Goal: Task Accomplishment & Management: Use online tool/utility

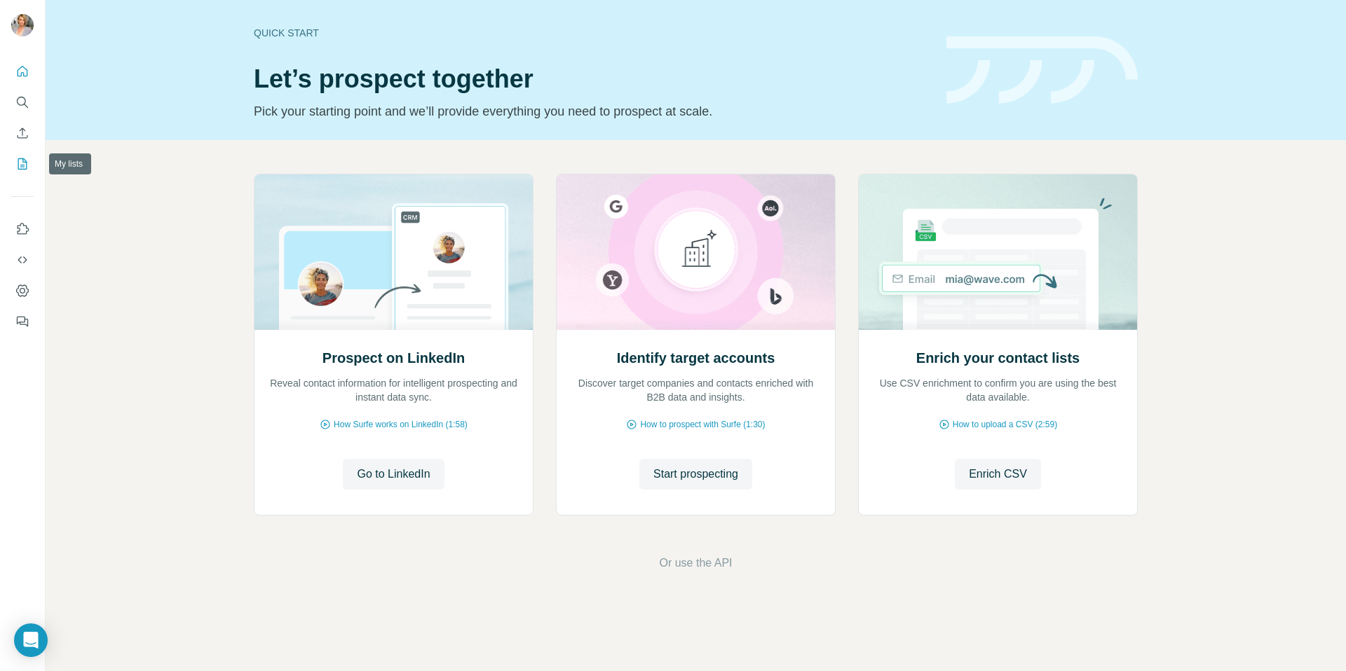
click at [22, 156] on button "My lists" at bounding box center [22, 163] width 22 height 25
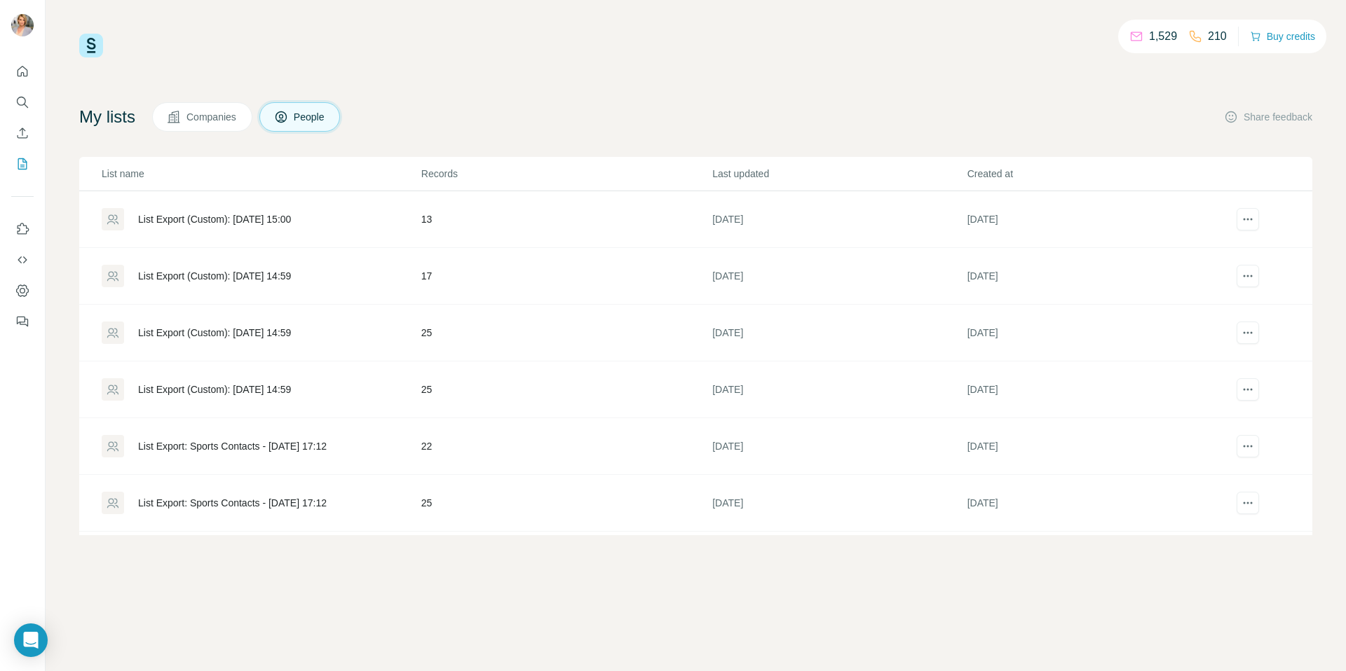
click at [209, 115] on span "Companies" at bounding box center [211, 117] width 51 height 14
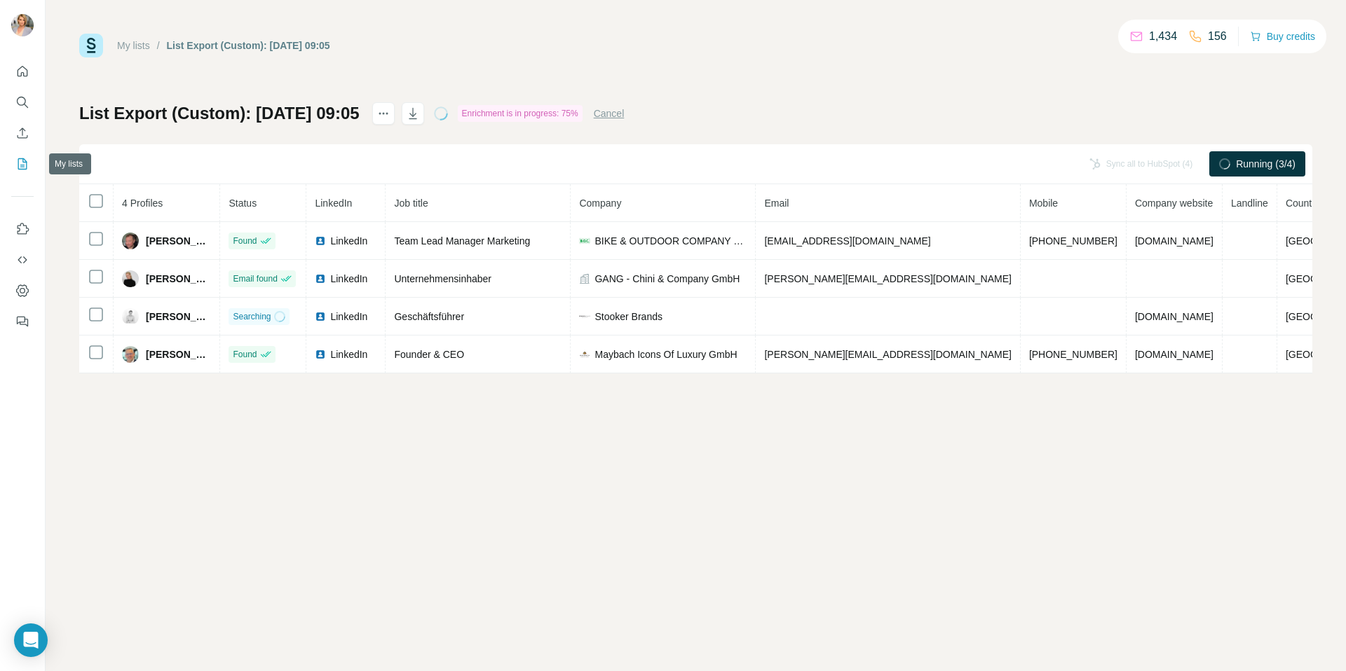
click at [18, 158] on icon "My lists" at bounding box center [22, 163] width 9 height 11
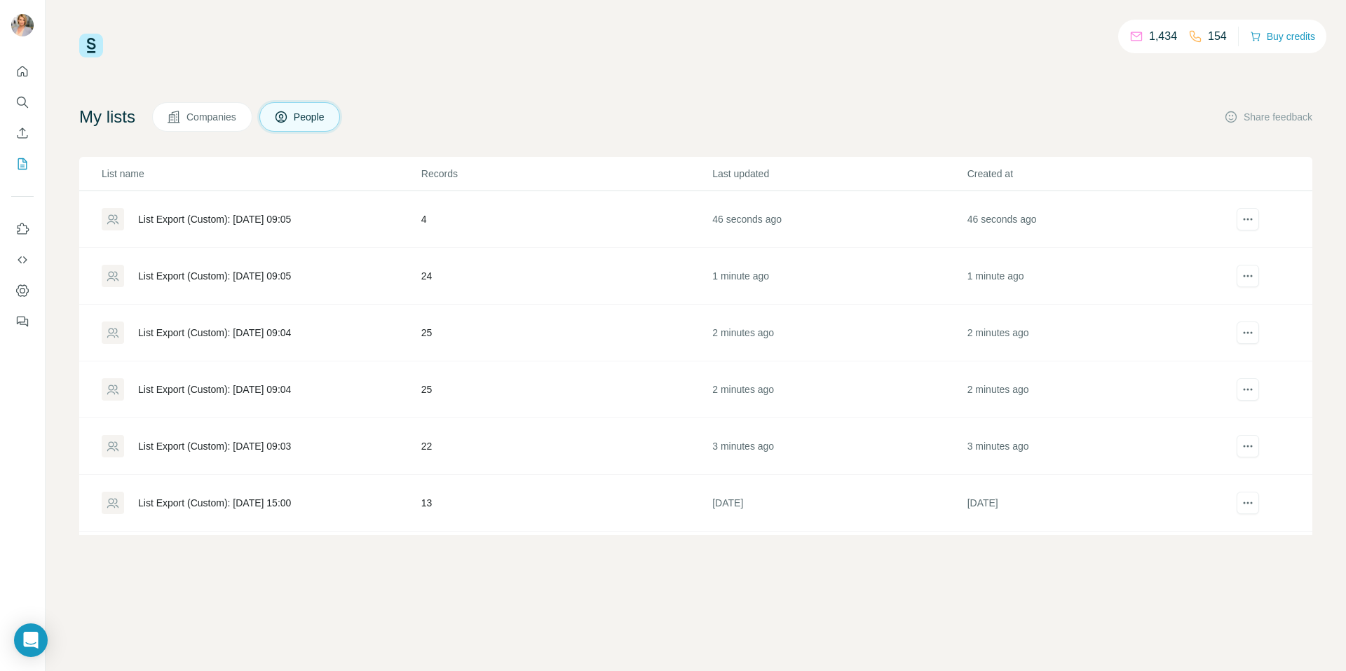
click at [610, 23] on div "1,434 154 Buy credits My lists Companies People Share feedback List name Record…" at bounding box center [696, 335] width 1300 height 671
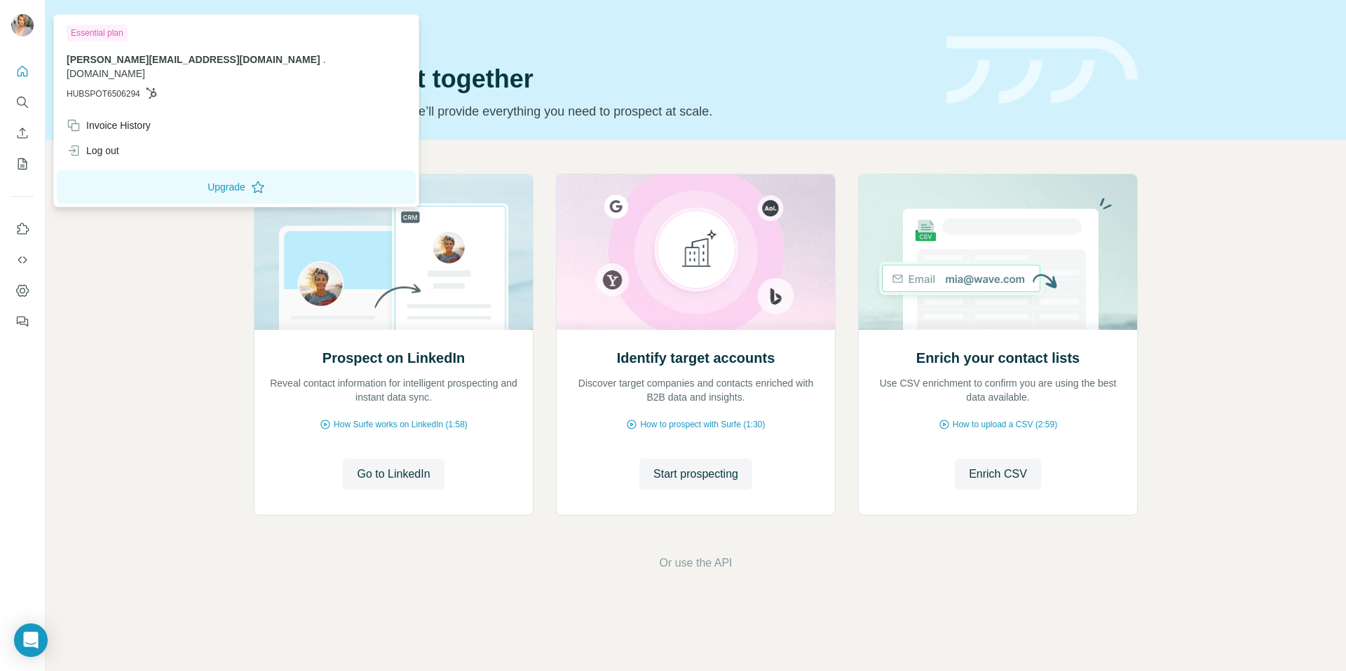
click at [19, 28] on img at bounding box center [22, 25] width 22 height 22
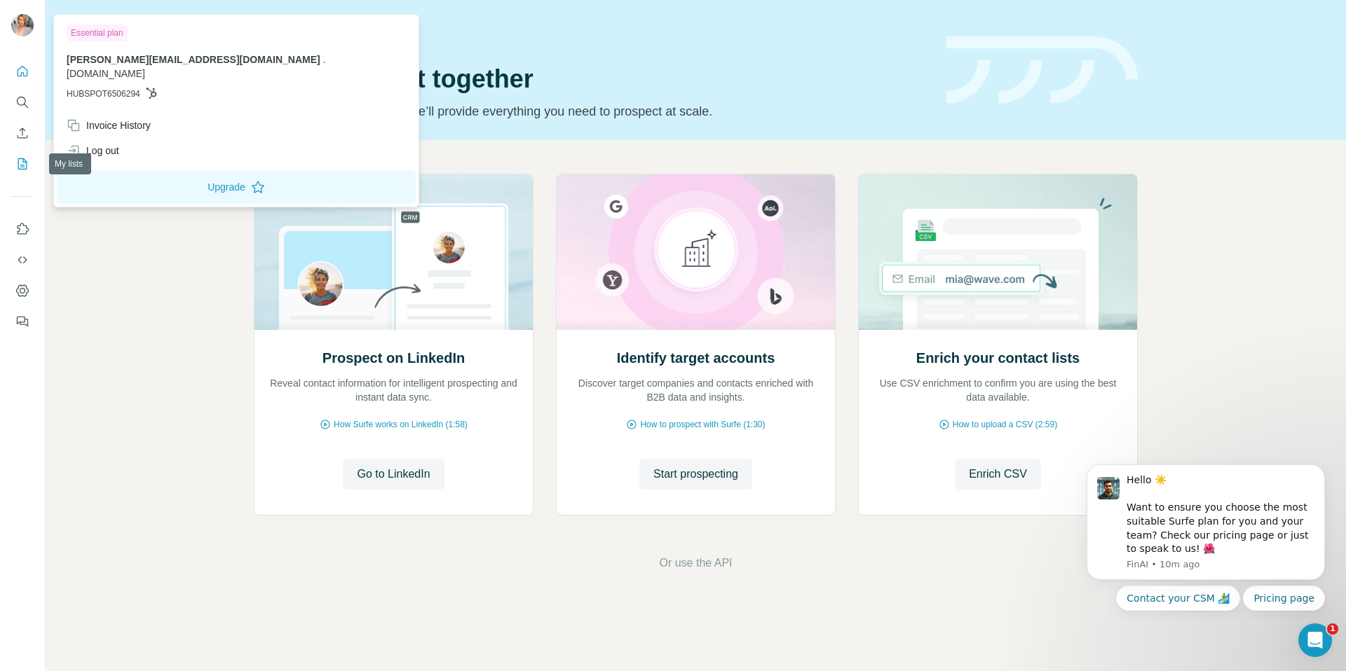
click at [20, 163] on icon "My lists" at bounding box center [22, 164] width 14 height 14
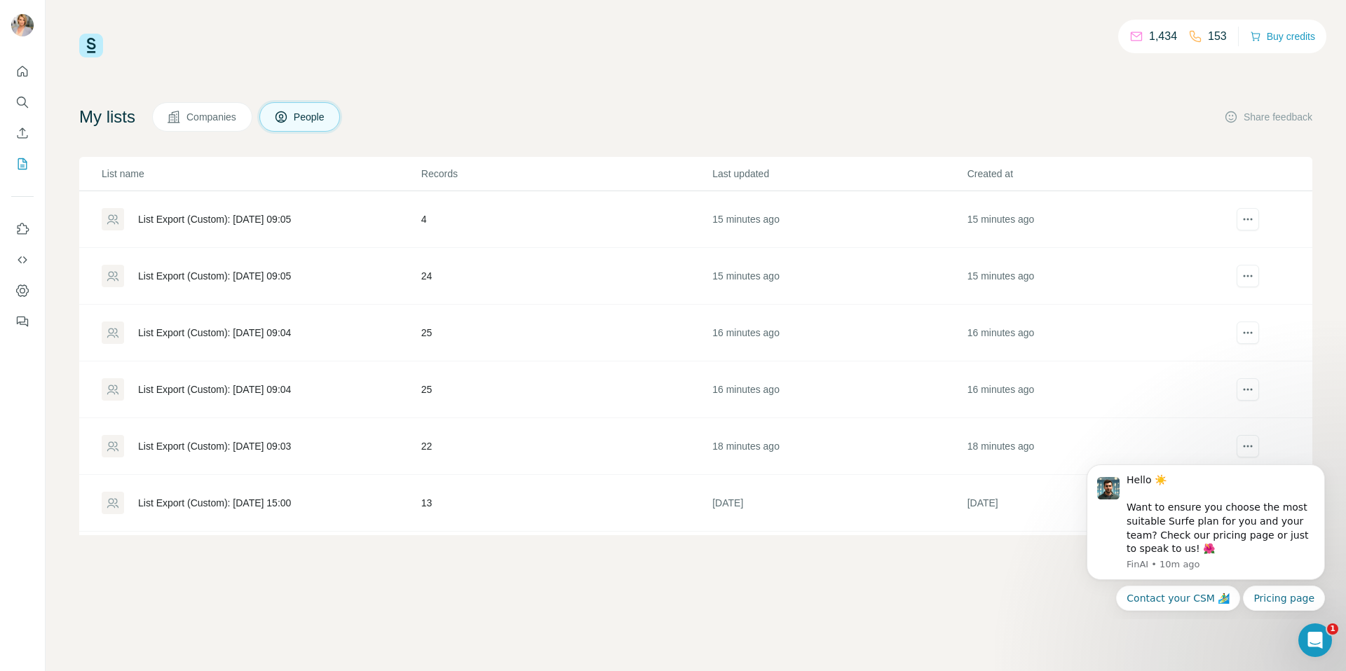
click at [259, 442] on div "List Export (Custom): [DATE] 09:03" at bounding box center [214, 446] width 153 height 14
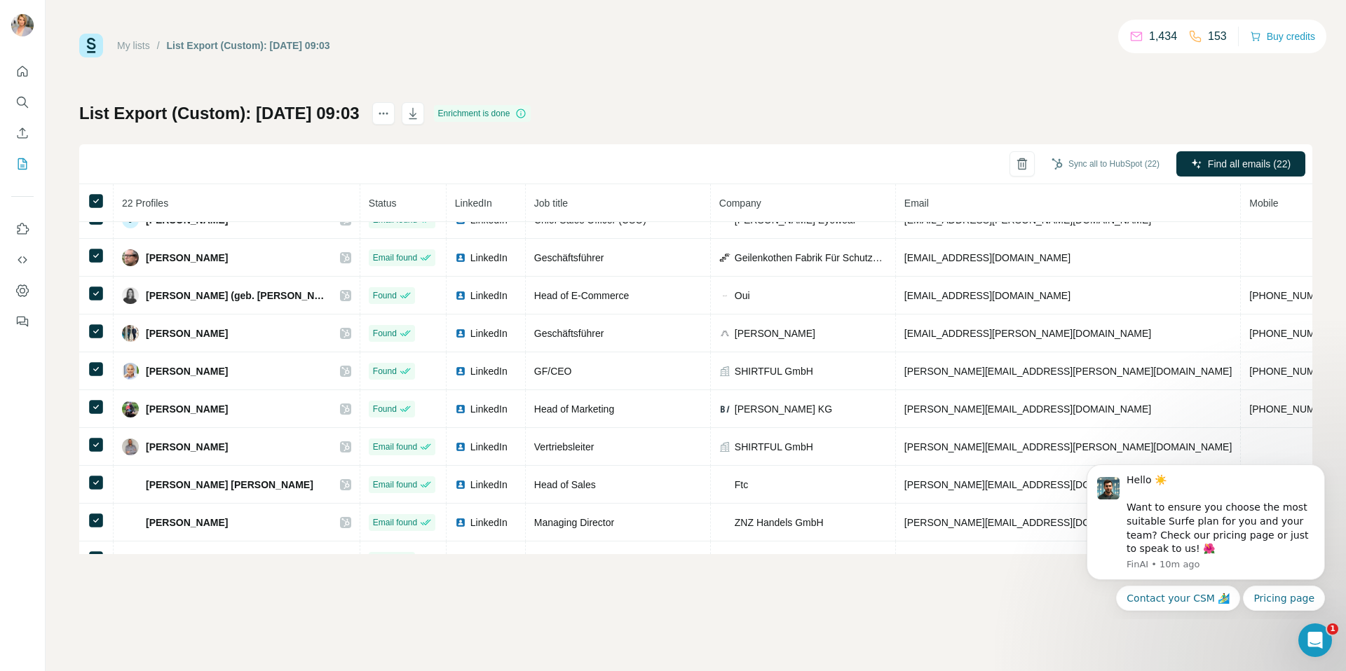
scroll to position [43, 0]
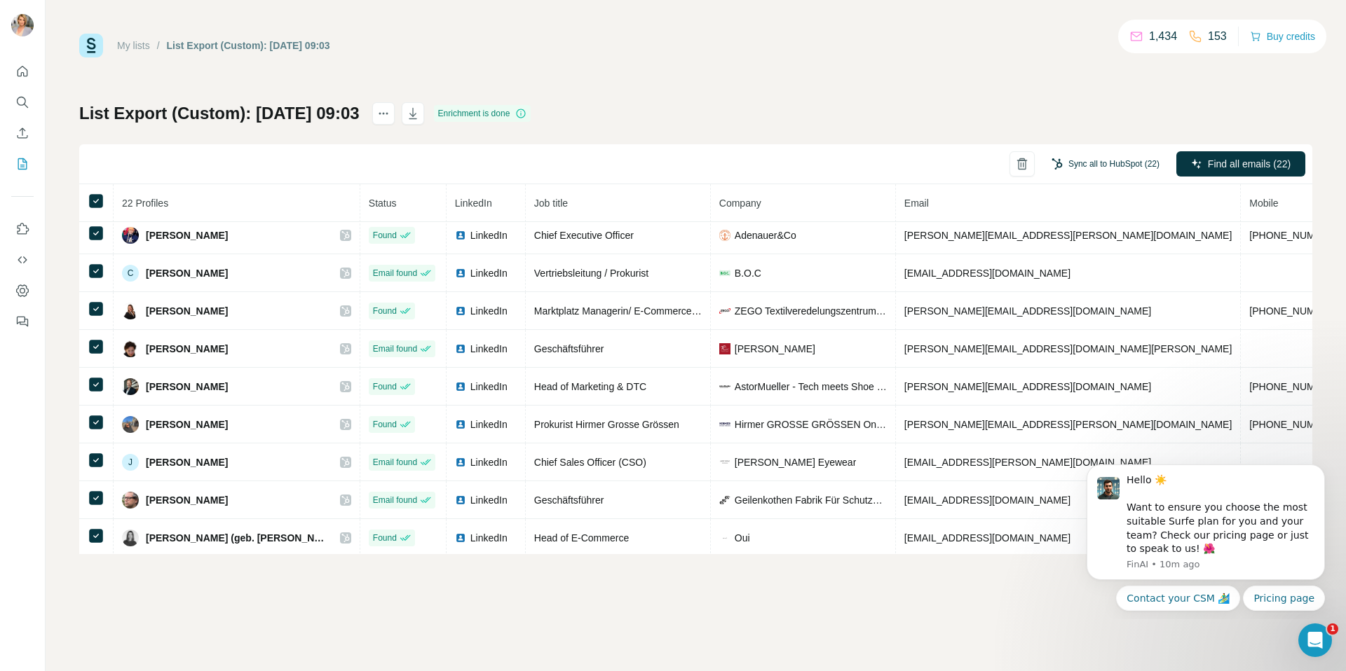
click at [1077, 163] on button "Sync all to HubSpot (22)" at bounding box center [1105, 163] width 128 height 21
click at [1058, 266] on button "Sync all to HubSpot" at bounding box center [1086, 270] width 156 height 28
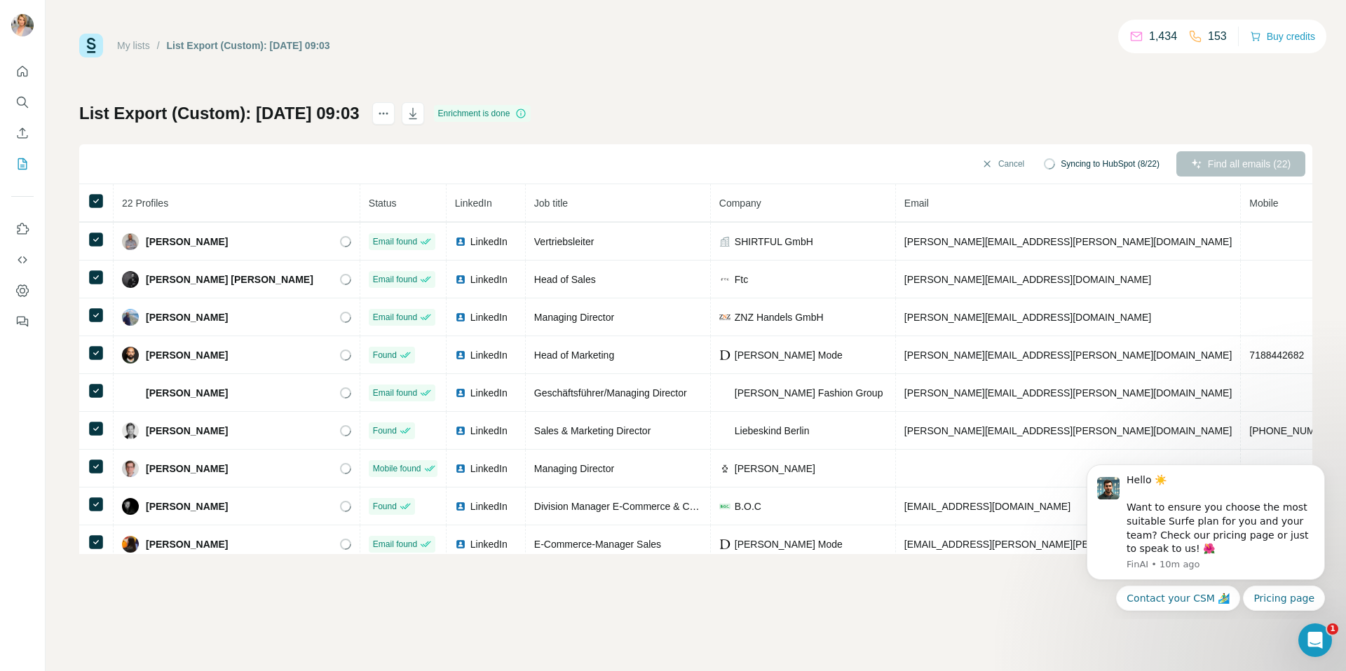
scroll to position [500, 0]
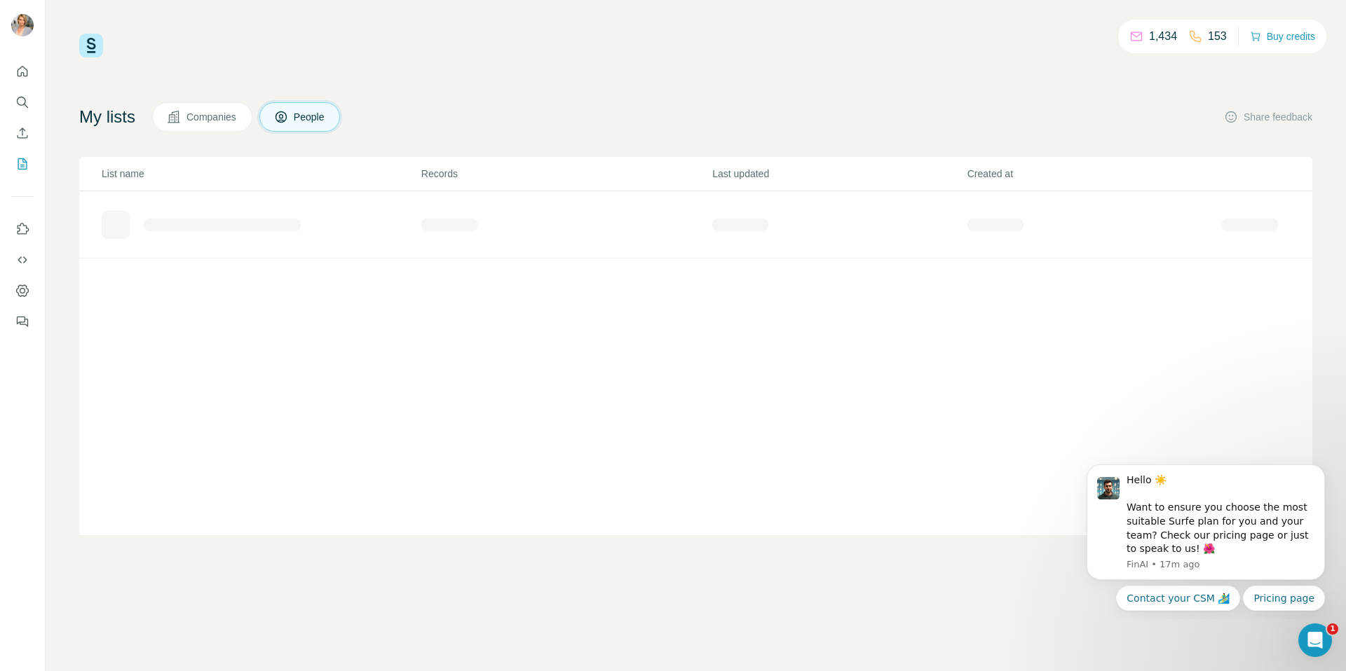
click at [272, 85] on div "1,434 153 Buy credits My lists Companies People Share feedback List name Record…" at bounding box center [695, 285] width 1233 height 502
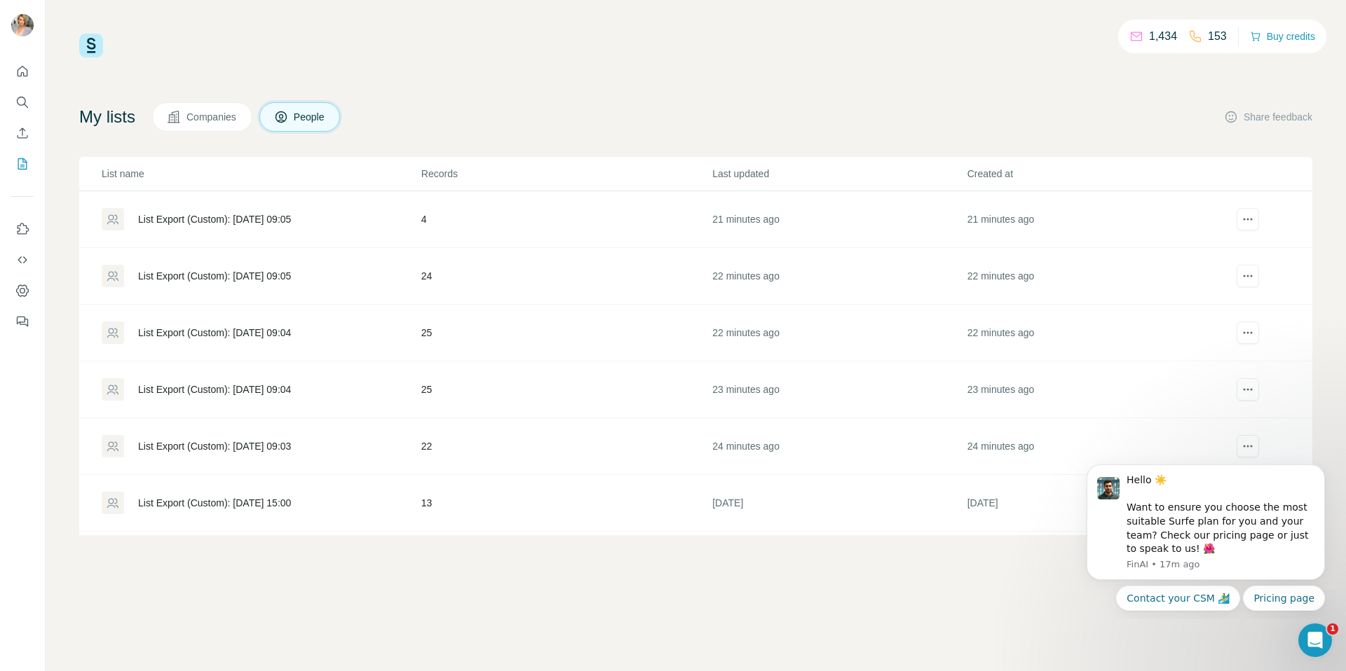
click at [291, 388] on div "List Export (Custom): [DATE] 09:04" at bounding box center [214, 390] width 153 height 14
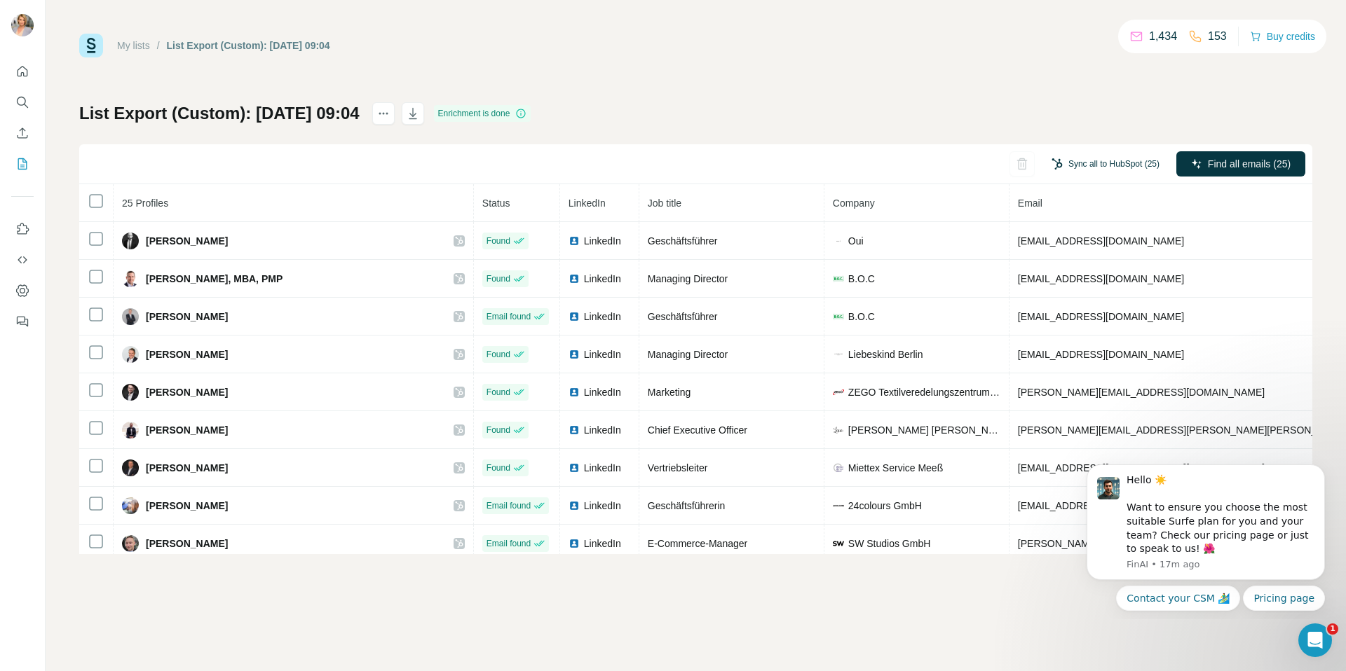
click at [1123, 161] on button "Sync all to HubSpot (25)" at bounding box center [1105, 163] width 128 height 21
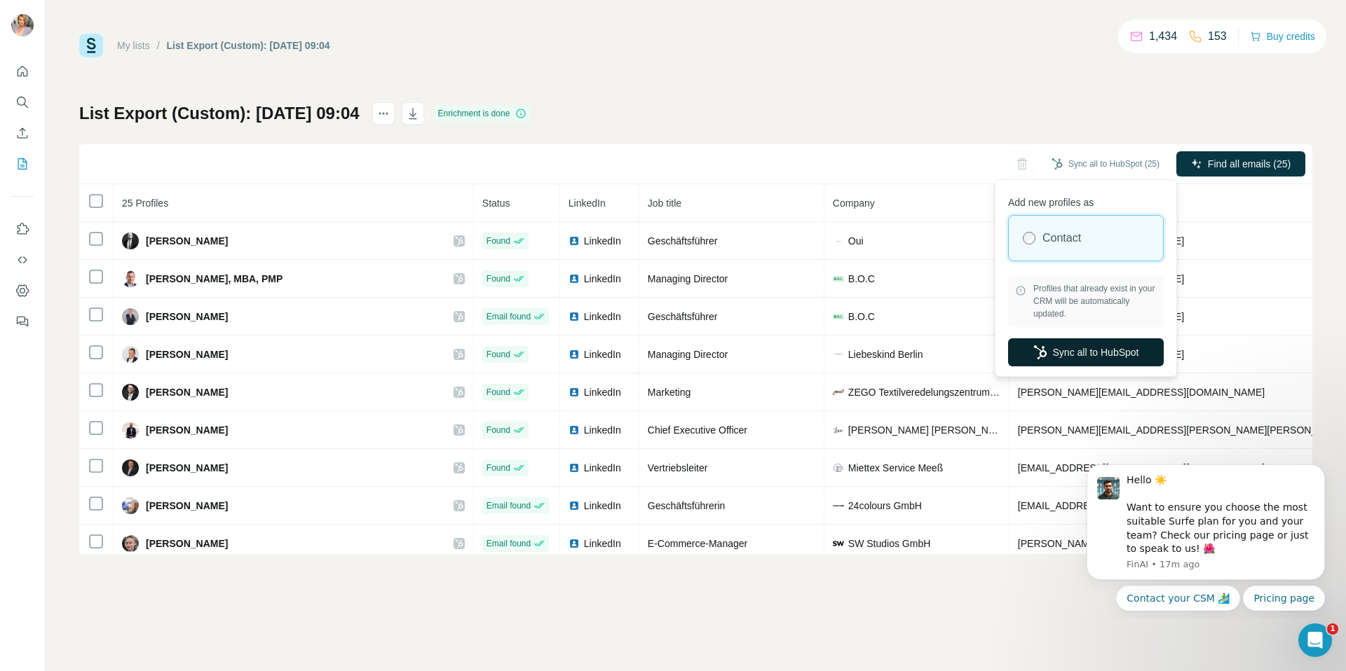
click at [1048, 353] on button "Sync all to HubSpot" at bounding box center [1086, 352] width 156 height 28
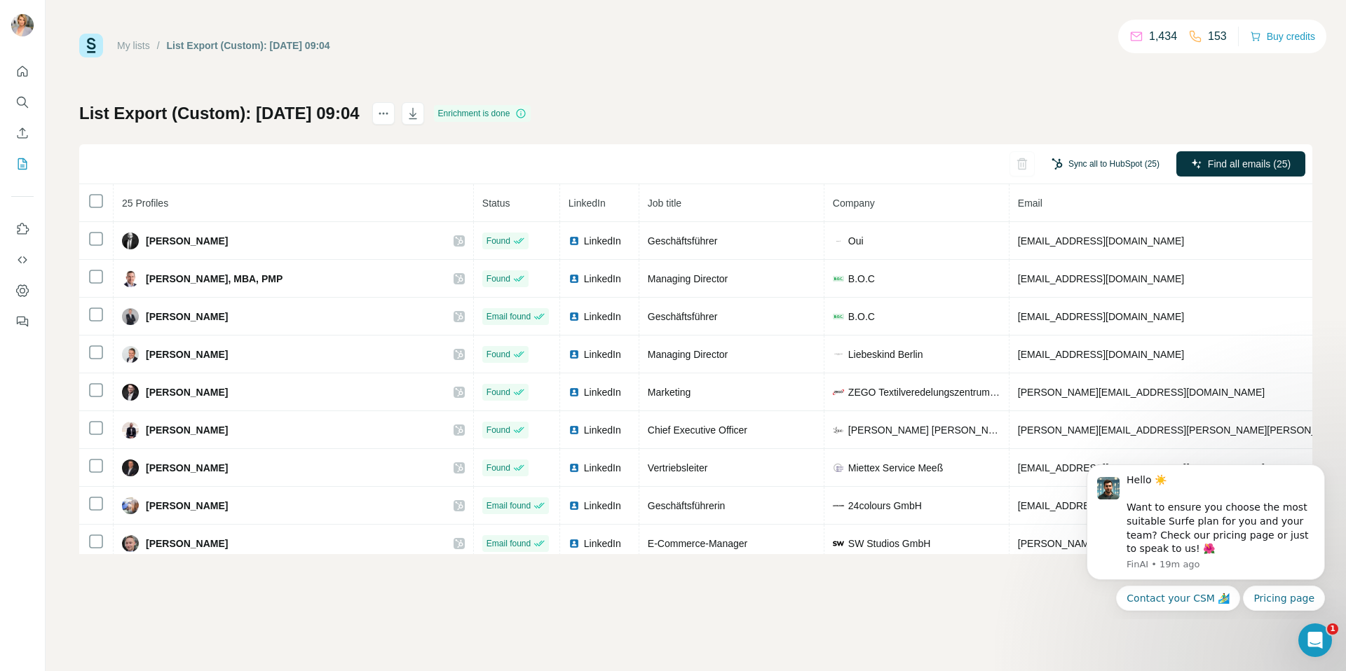
click at [1135, 166] on button "Sync all to HubSpot (25)" at bounding box center [1105, 163] width 128 height 21
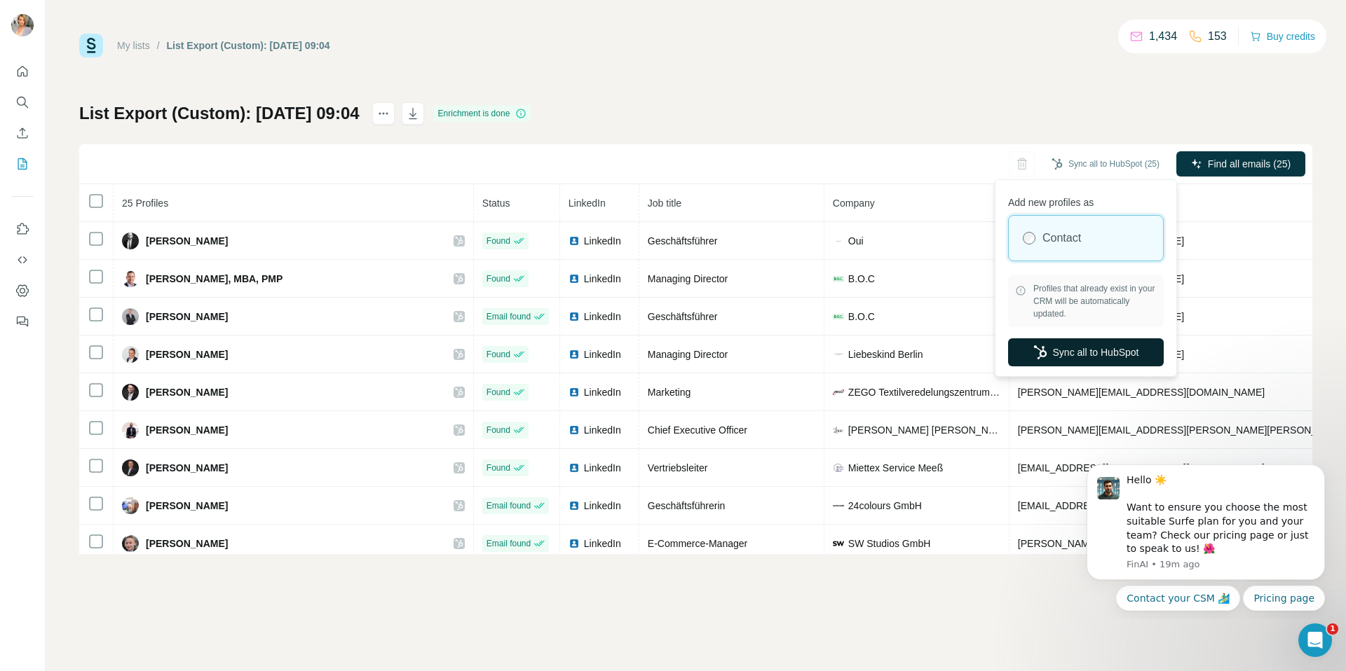
click at [1081, 362] on button "Sync all to HubSpot" at bounding box center [1086, 352] width 156 height 28
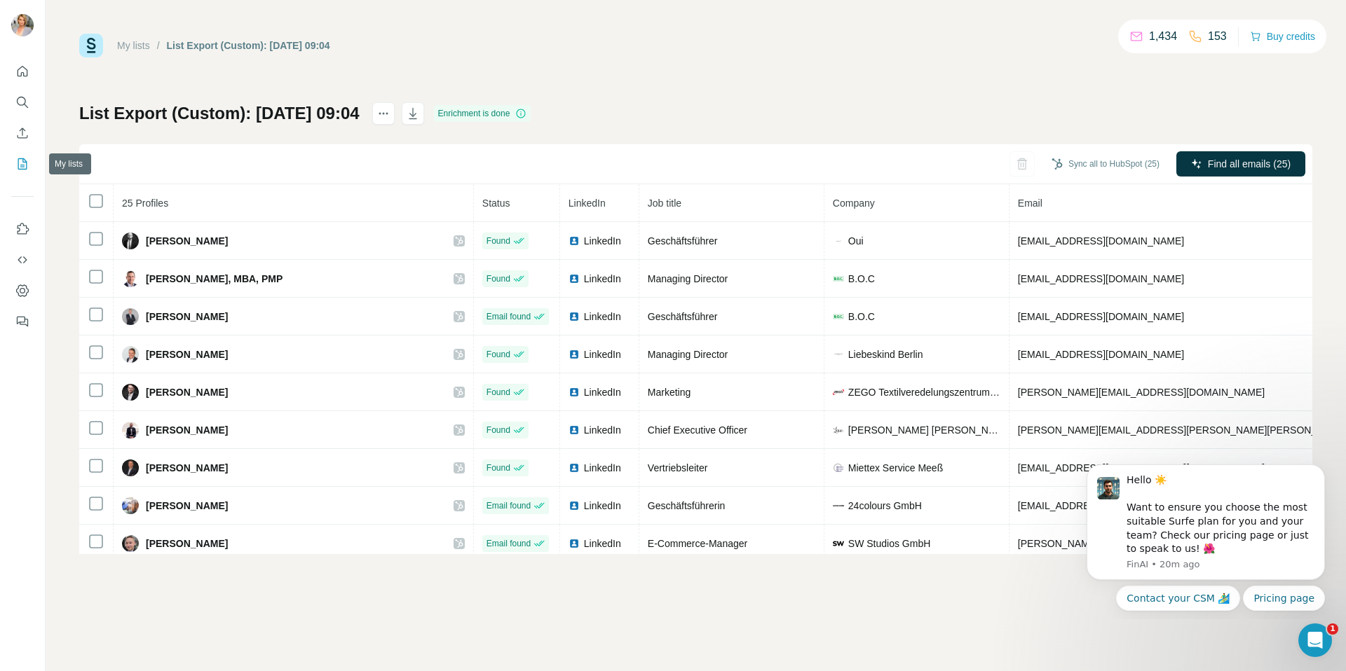
click at [22, 159] on icon "My lists" at bounding box center [22, 164] width 14 height 14
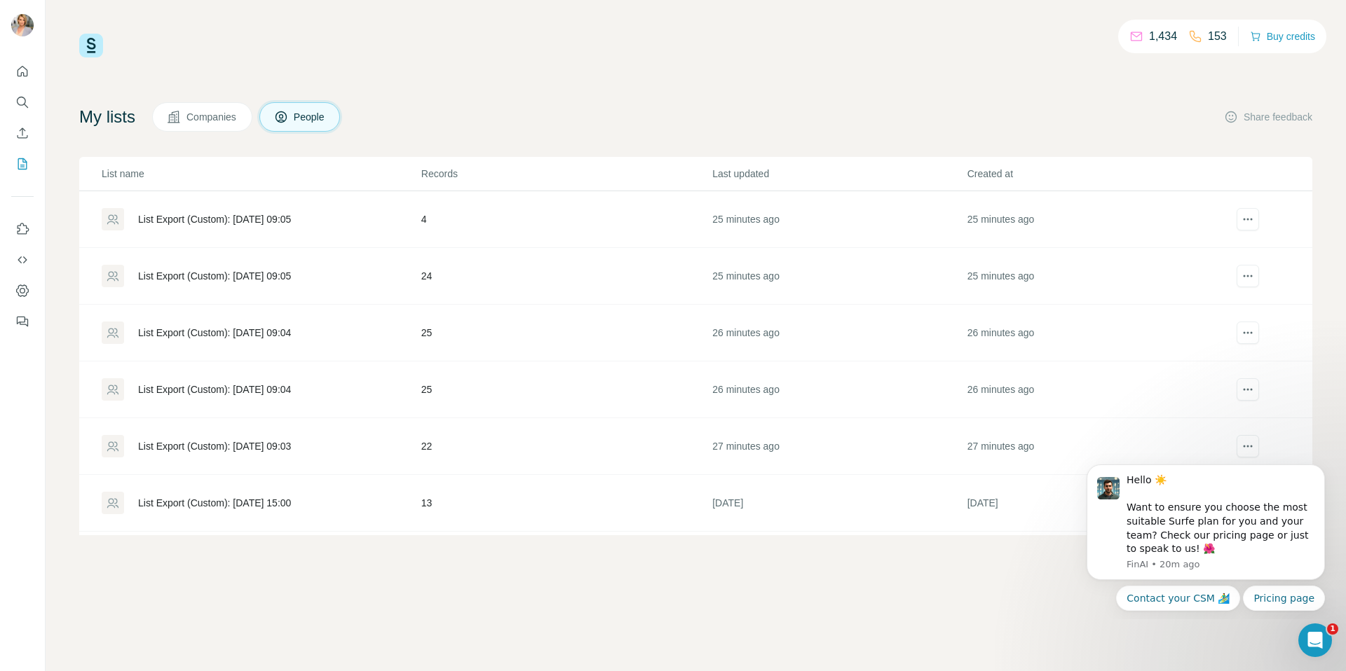
click at [291, 331] on div "List Export (Custom): [DATE] 09:04" at bounding box center [214, 333] width 153 height 14
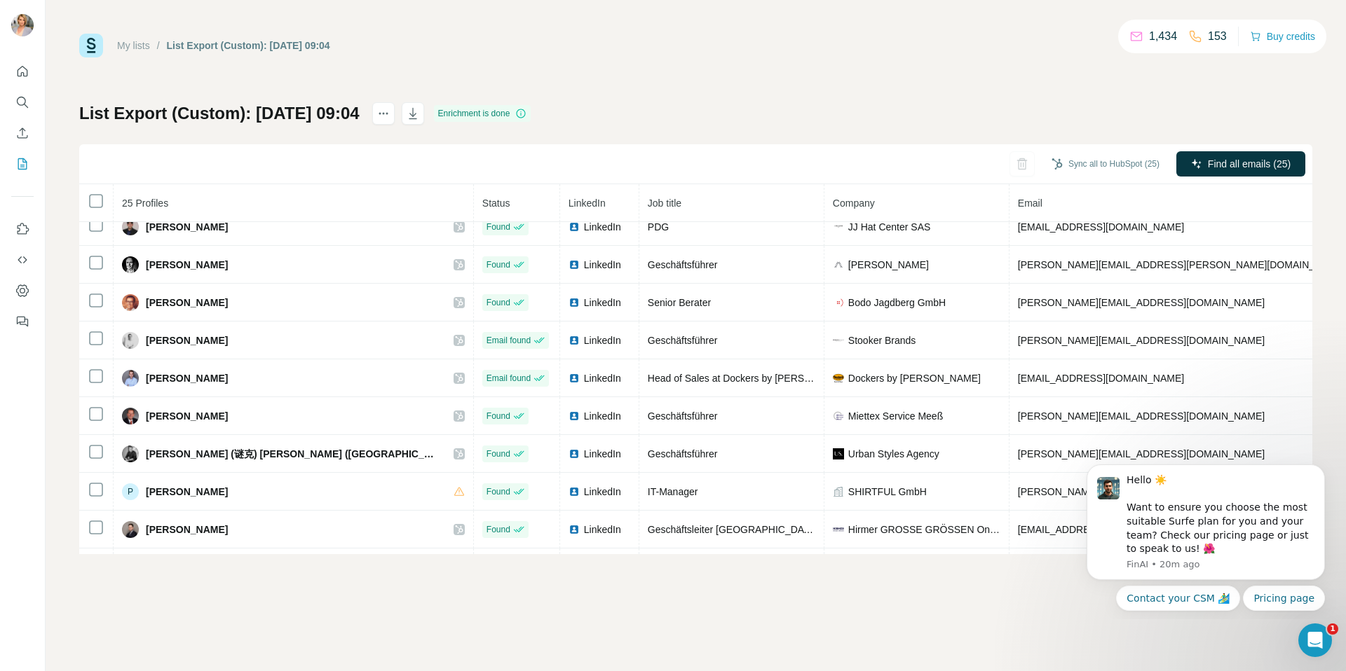
scroll to position [425, 0]
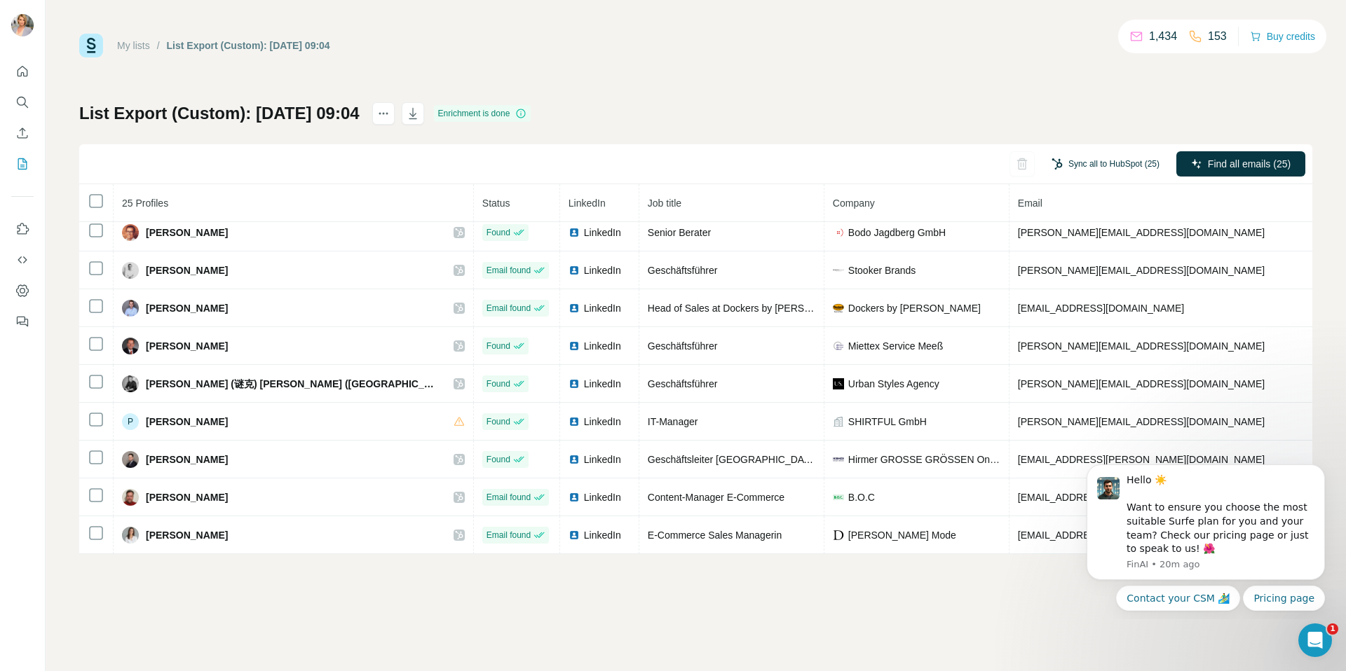
click at [1091, 157] on button "Sync all to HubSpot (25)" at bounding box center [1105, 163] width 128 height 21
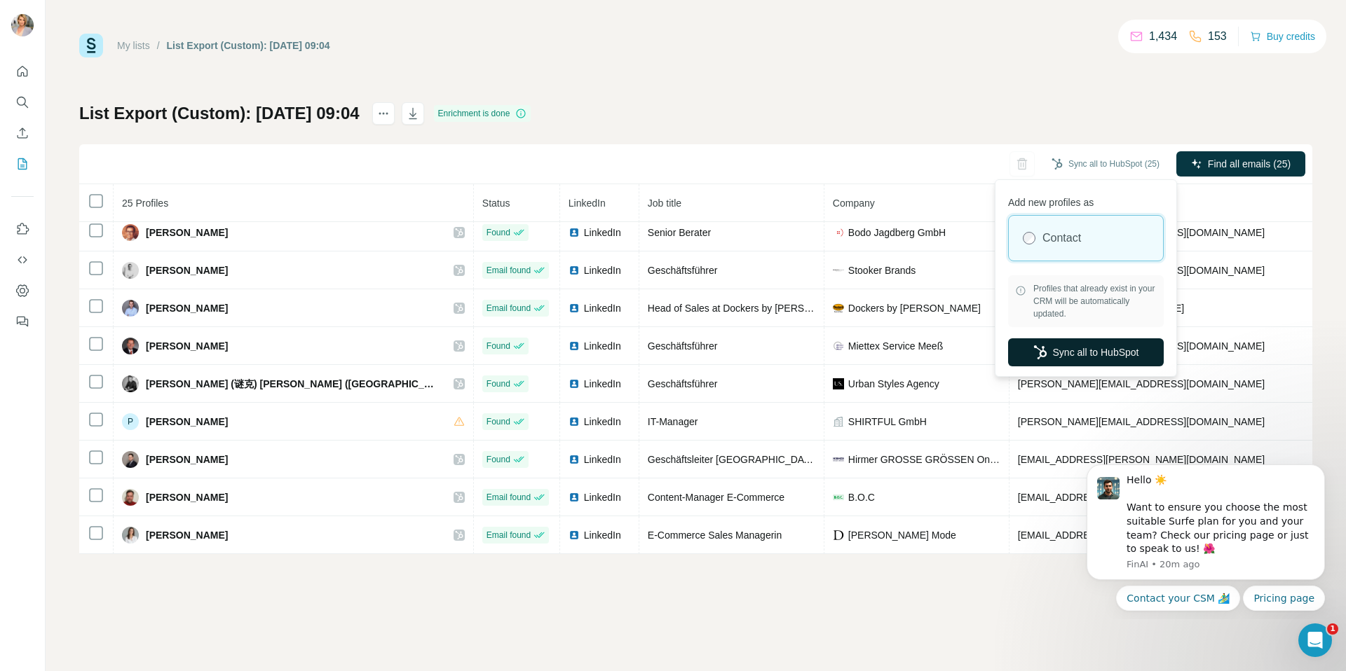
click at [1055, 338] on button "Sync all to HubSpot" at bounding box center [1086, 352] width 156 height 28
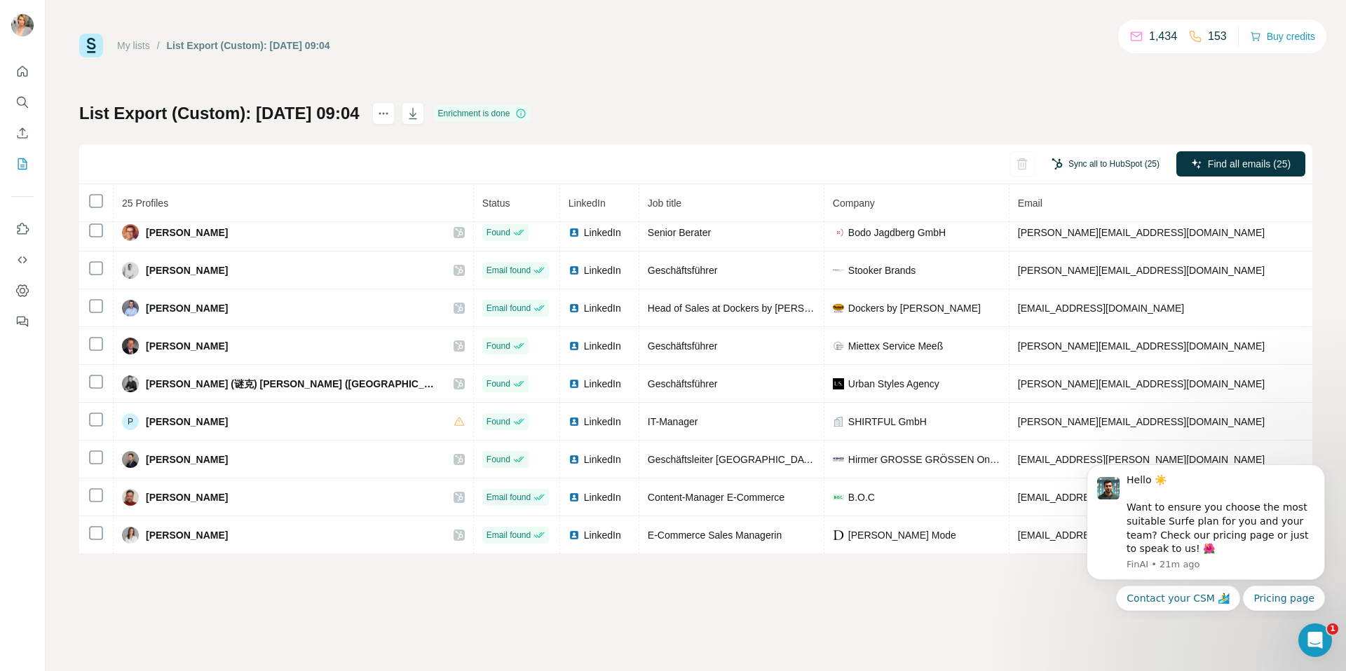
click at [1108, 165] on button "Sync all to HubSpot (25)" at bounding box center [1105, 163] width 128 height 21
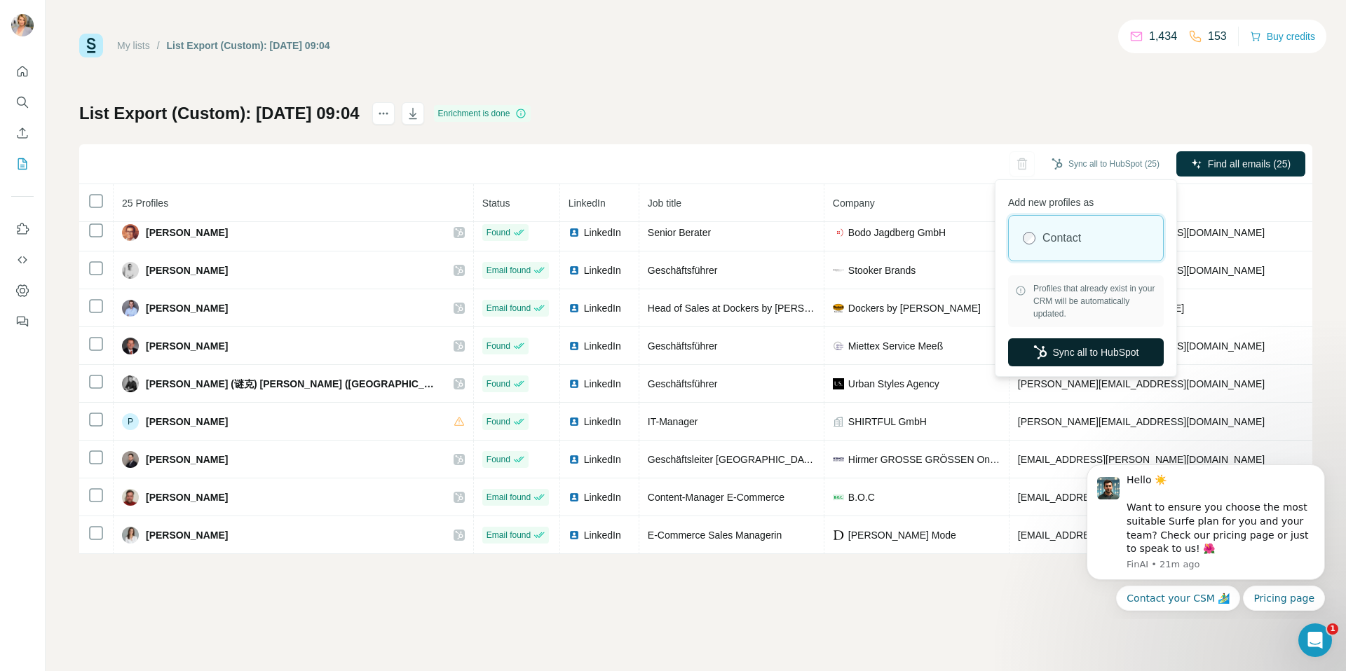
click at [1095, 351] on button "Sync all to HubSpot" at bounding box center [1086, 352] width 156 height 28
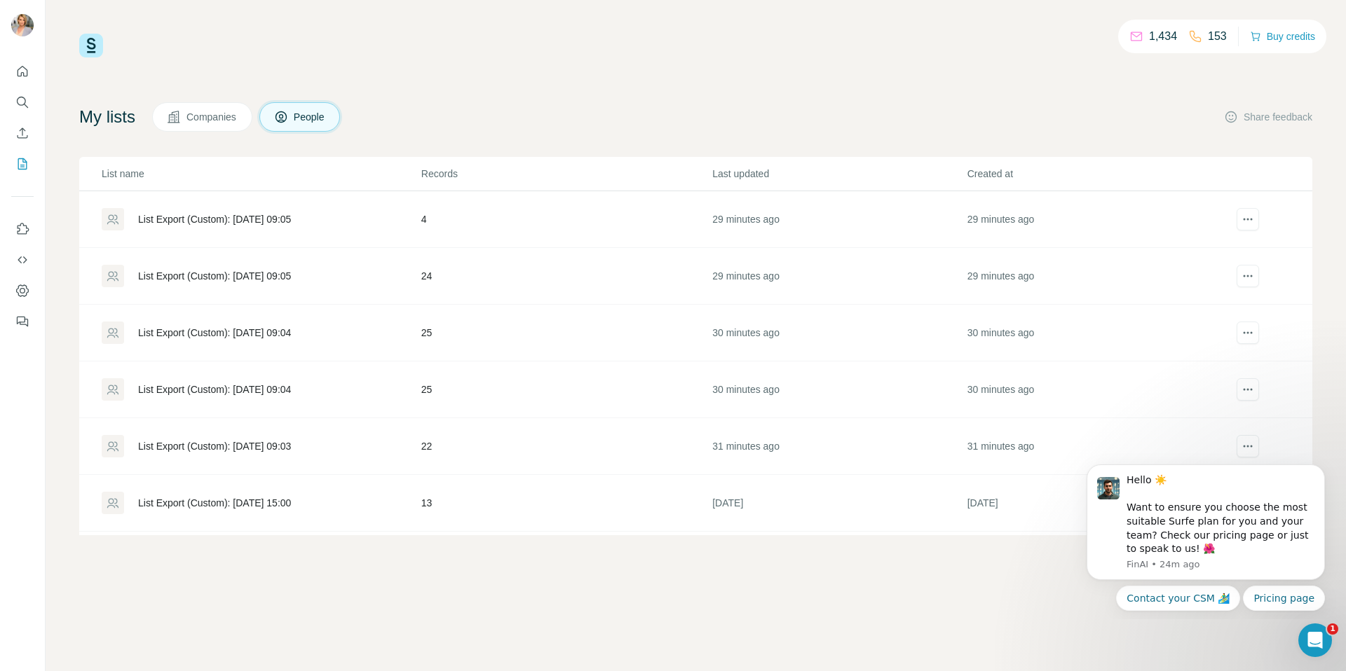
click at [244, 274] on div "List Export (Custom): [DATE] 09:05" at bounding box center [214, 276] width 153 height 14
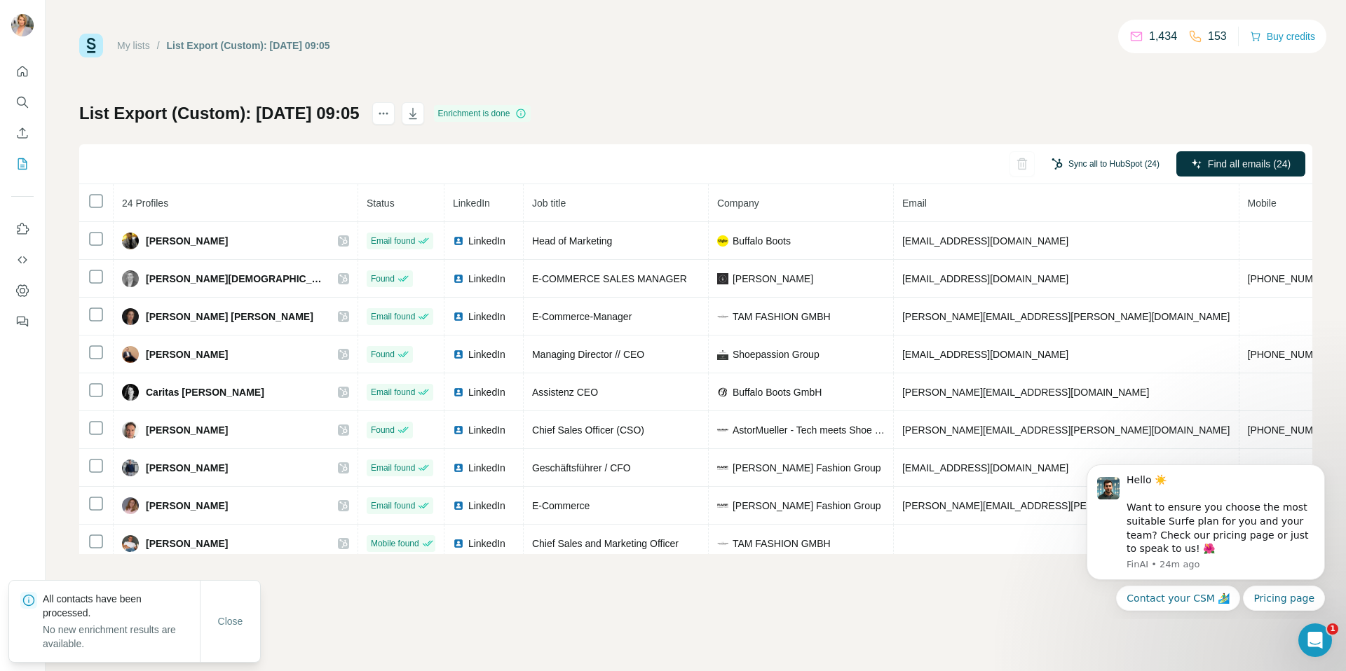
click at [1099, 162] on button "Sync all to HubSpot (24)" at bounding box center [1105, 163] width 128 height 21
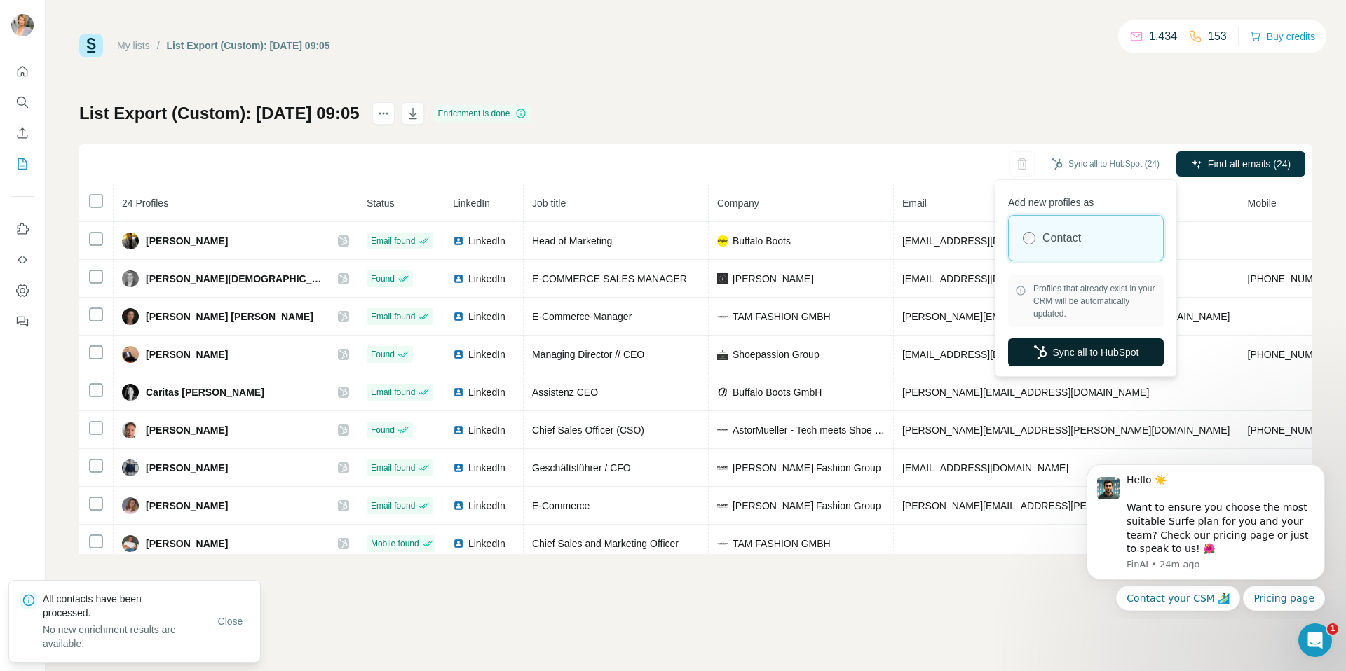
click at [1055, 356] on button "Sync all to HubSpot" at bounding box center [1086, 352] width 156 height 28
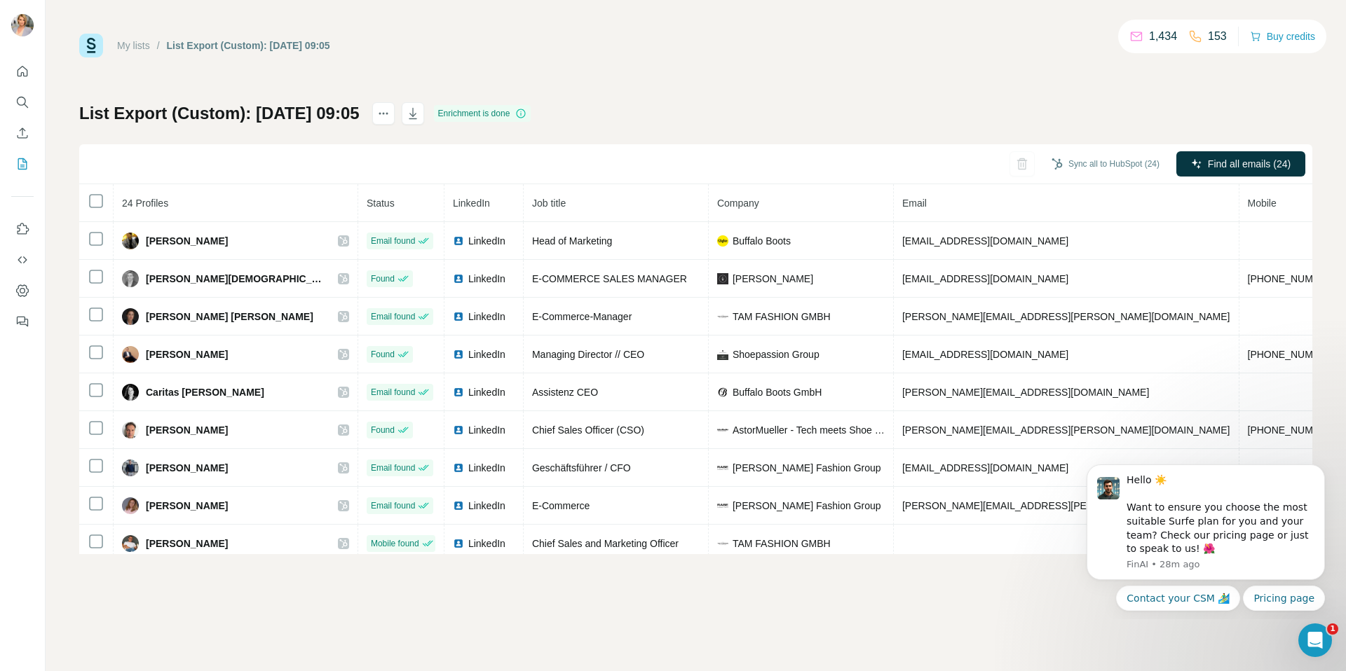
click at [206, 43] on div "List Export (Custom): [DATE] 09:05" at bounding box center [248, 46] width 163 height 14
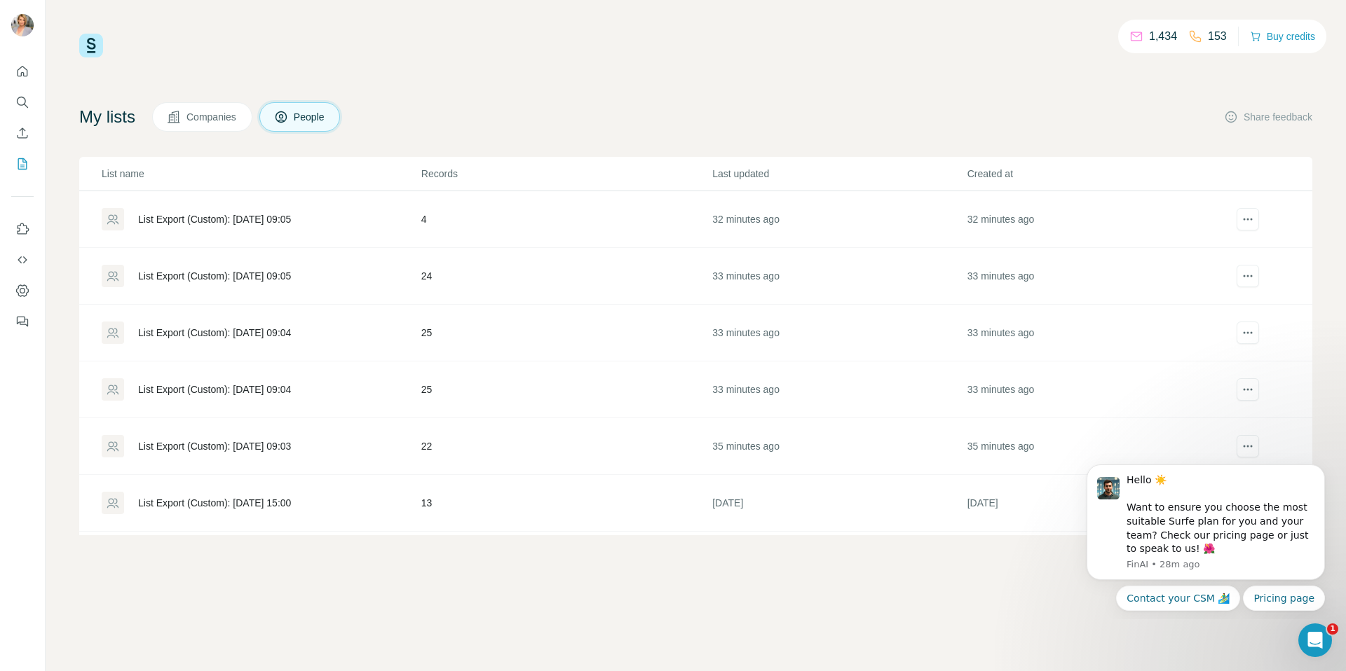
click at [284, 216] on div "List Export (Custom): [DATE] 09:05" at bounding box center [214, 219] width 153 height 14
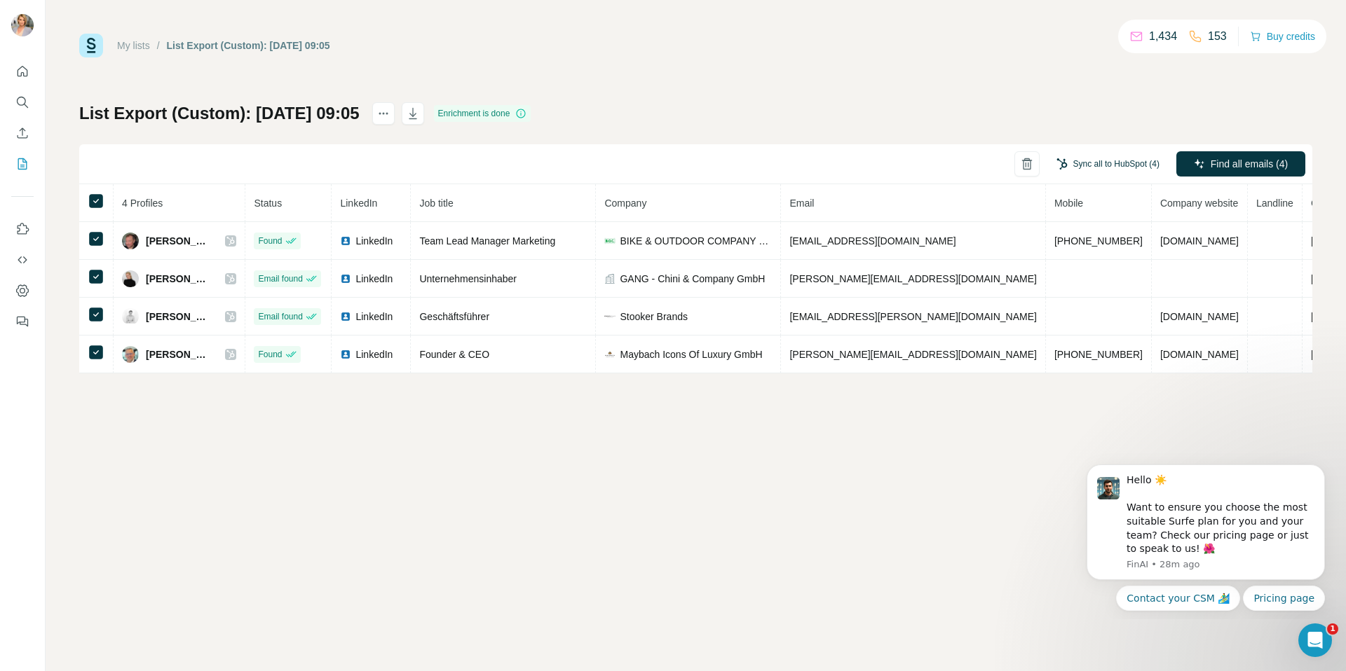
click at [1125, 163] on button "Sync all to HubSpot (4)" at bounding box center [1107, 163] width 123 height 21
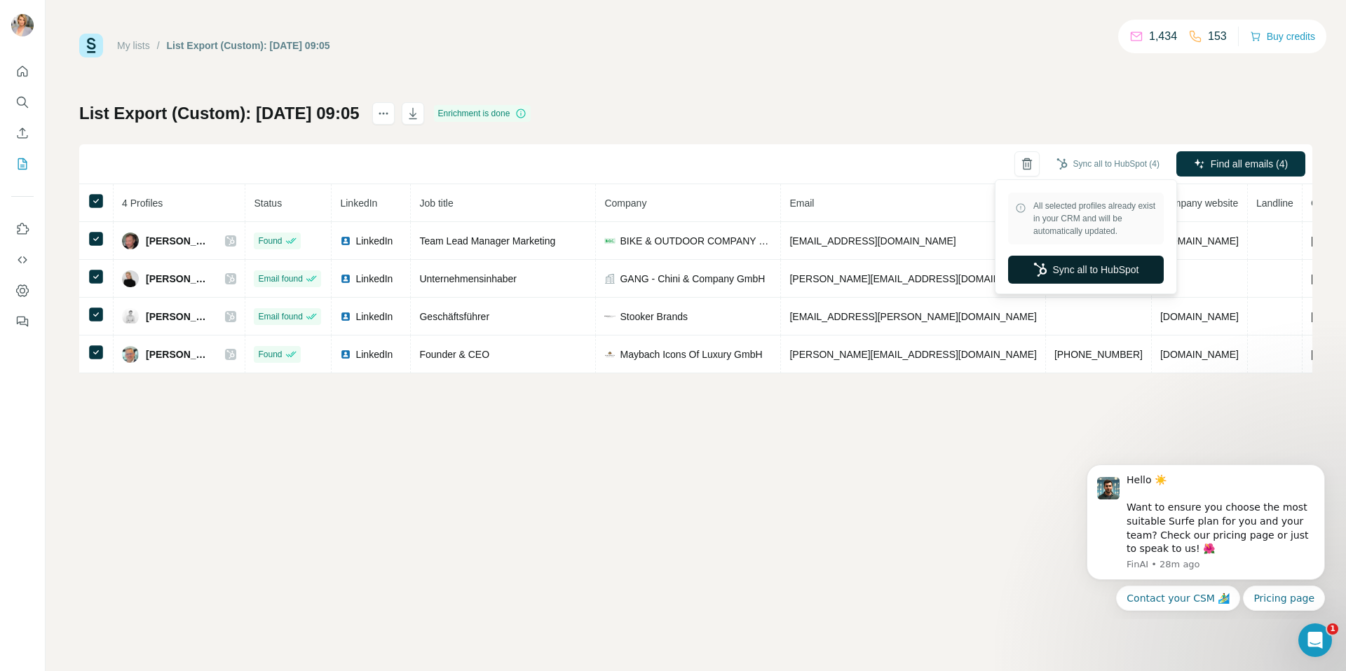
click at [1095, 267] on button "Sync all to HubSpot" at bounding box center [1086, 270] width 156 height 28
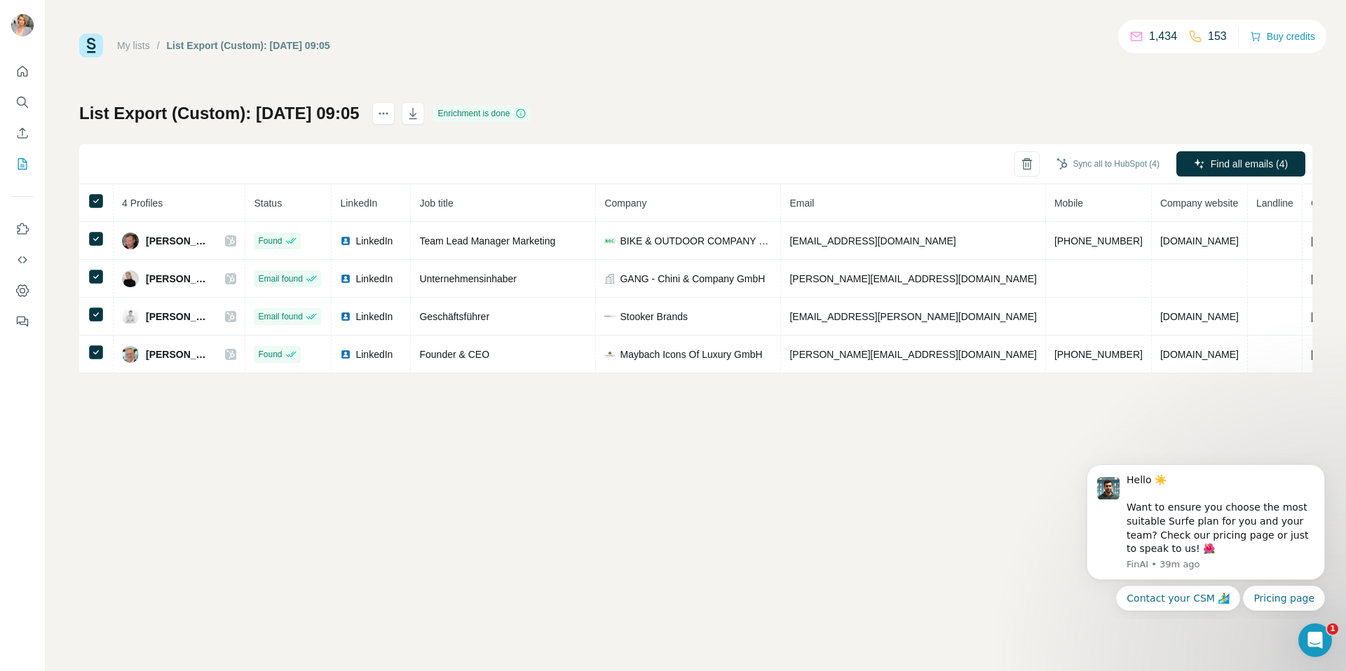
click at [608, 98] on div "My lists / List Export (Custom): 25/09/2025 09:05 1,434 153 Buy credits List Ex…" at bounding box center [695, 204] width 1233 height 340
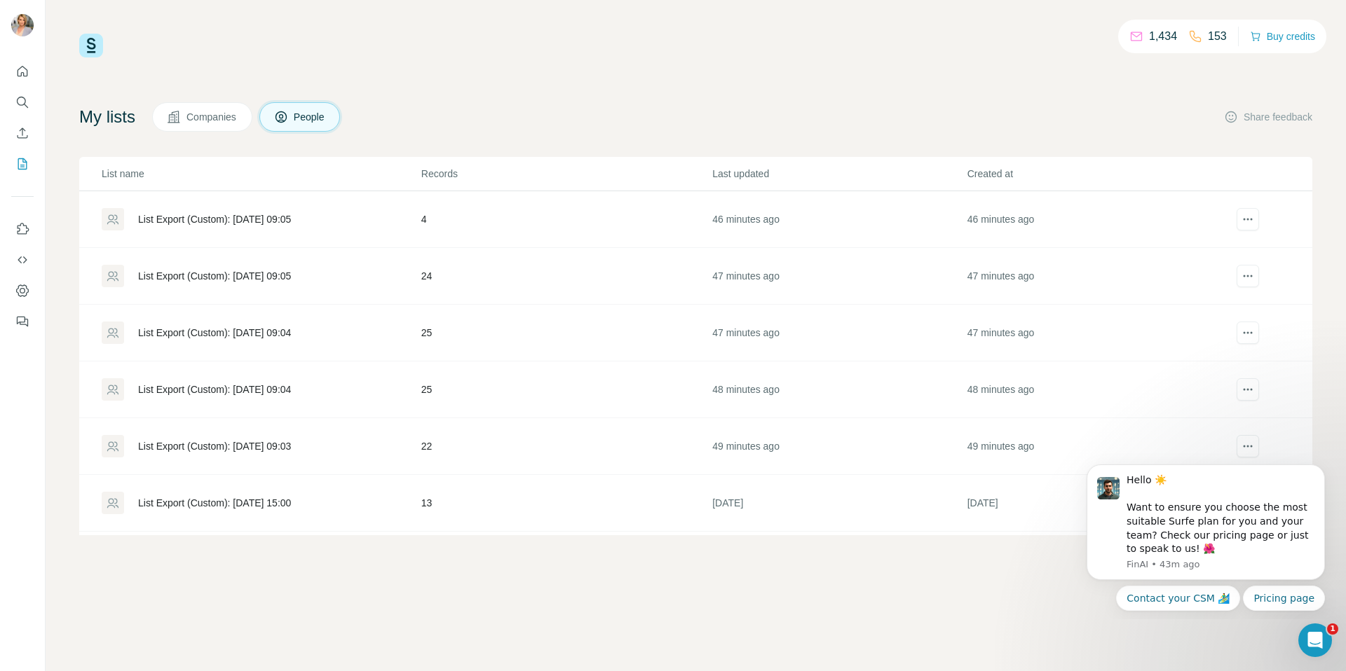
click at [290, 439] on div "List Export (Custom): [DATE] 09:03" at bounding box center [214, 446] width 153 height 14
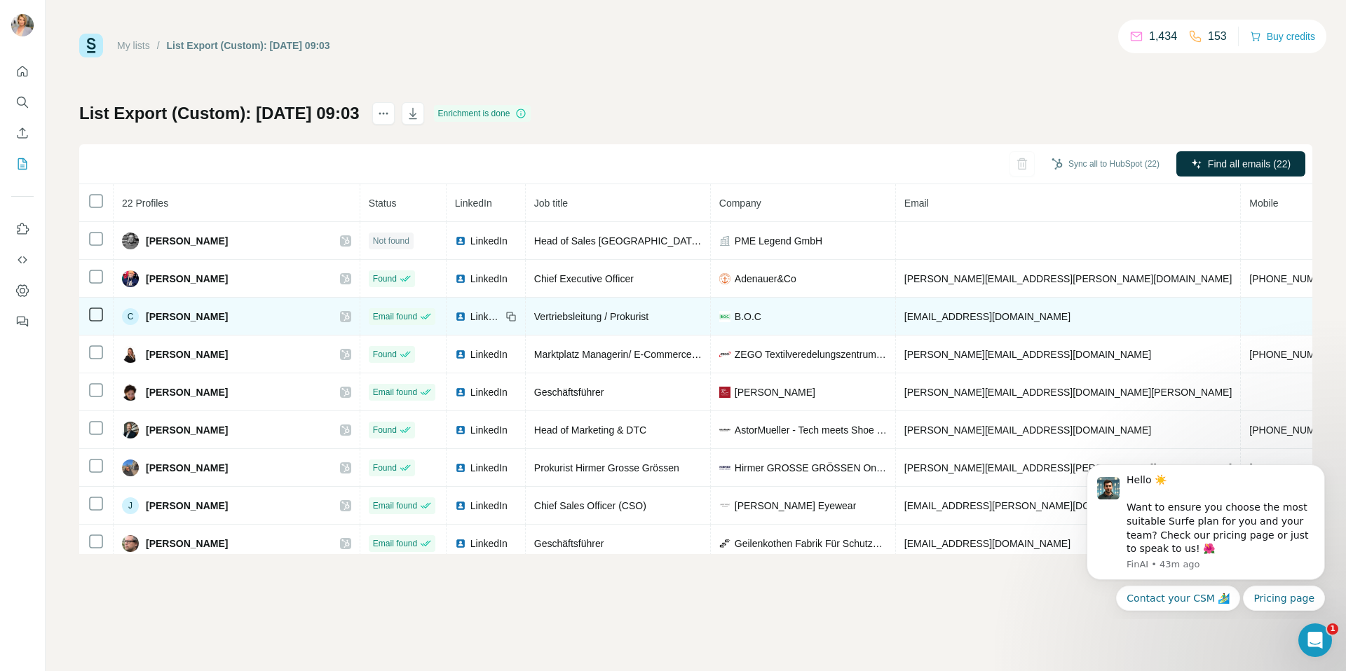
scroll to position [11, 0]
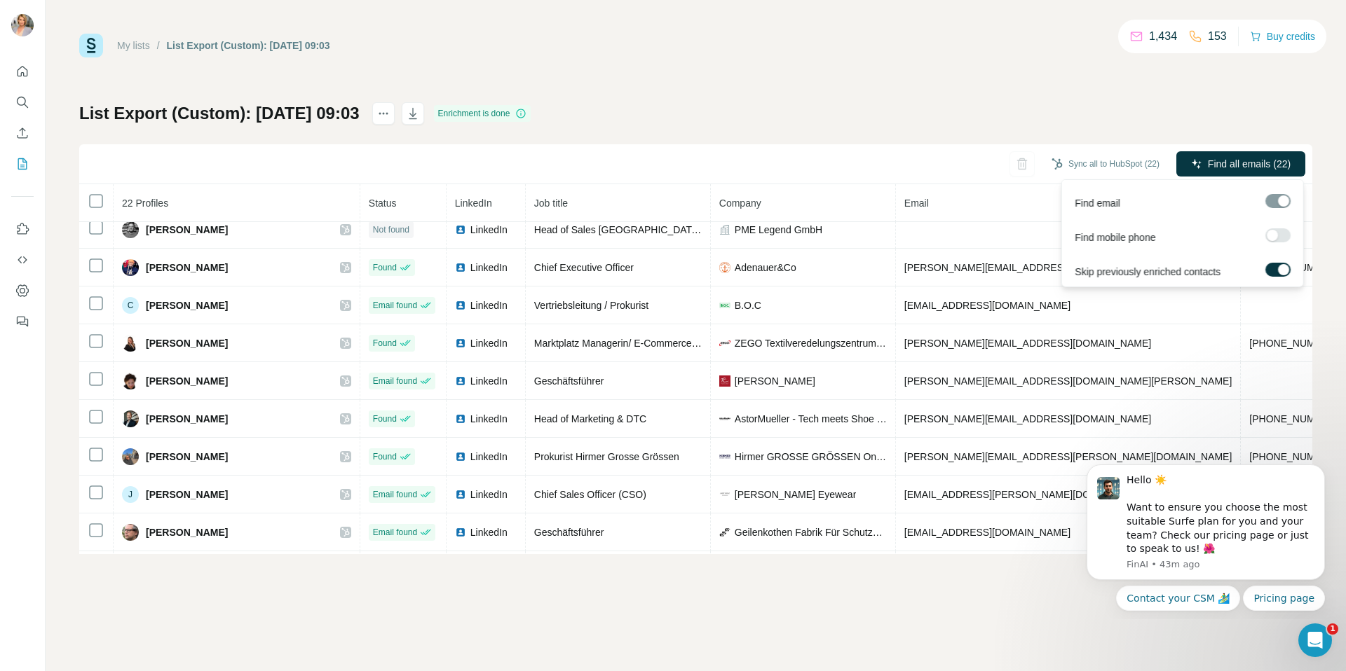
click at [1282, 233] on label at bounding box center [1277, 235] width 25 height 14
click at [1271, 234] on label at bounding box center [1277, 235] width 25 height 14
click at [1111, 163] on button "Sync all to HubSpot (22)" at bounding box center [1105, 163] width 128 height 21
click at [1016, 101] on div "My lists / List Export (Custom): [DATE] 09:03 1,434 153 Buy credits List Export…" at bounding box center [695, 294] width 1233 height 521
